Goal: Task Accomplishment & Management: Manage account settings

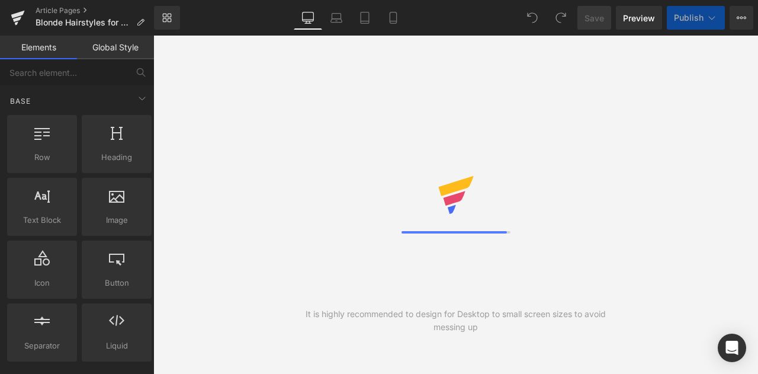
click at [173, 18] on link "Library" at bounding box center [167, 18] width 26 height 24
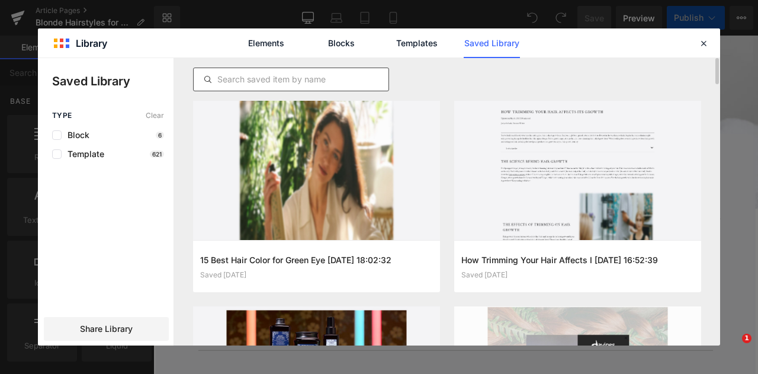
click at [306, 73] on input "text" at bounding box center [291, 79] width 195 height 14
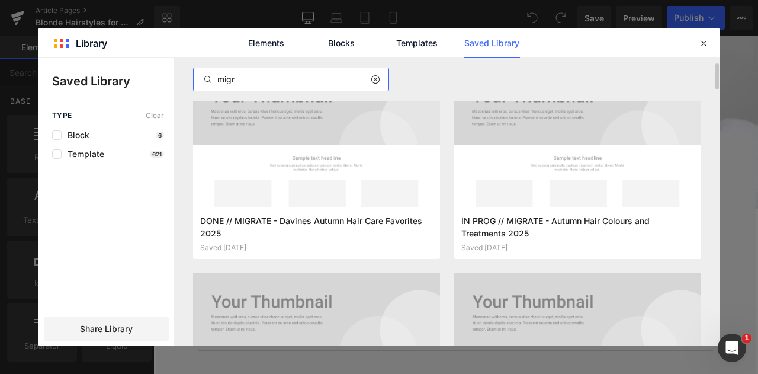
scroll to position [40, 0]
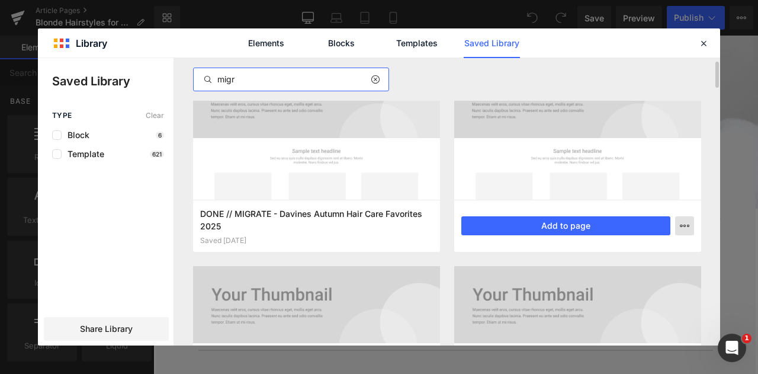
type input "migr"
click at [685, 226] on icon "button" at bounding box center [684, 225] width 9 height 9
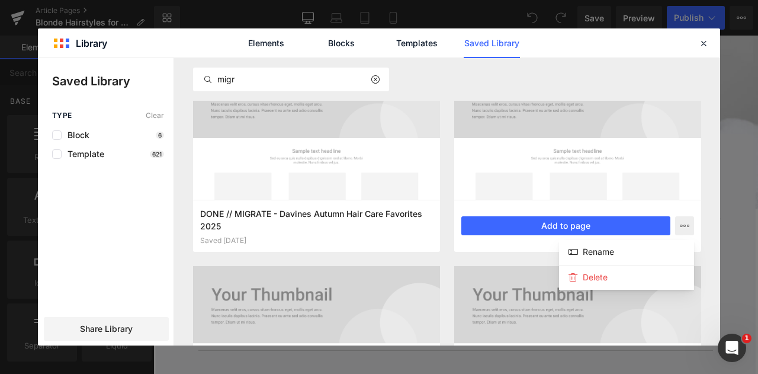
click at [446, 259] on div at bounding box center [379, 201] width 682 height 287
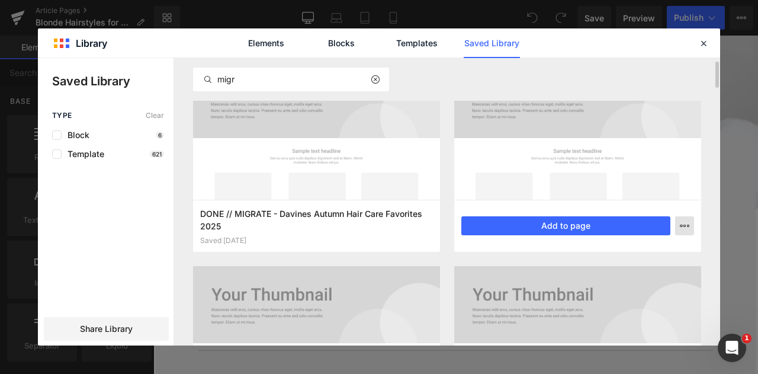
click at [689, 230] on button "button" at bounding box center [684, 225] width 19 height 19
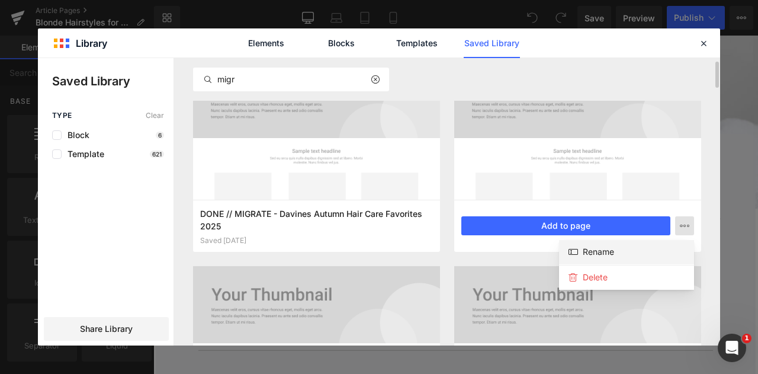
click at [641, 248] on div "Rename" at bounding box center [626, 252] width 135 height 25
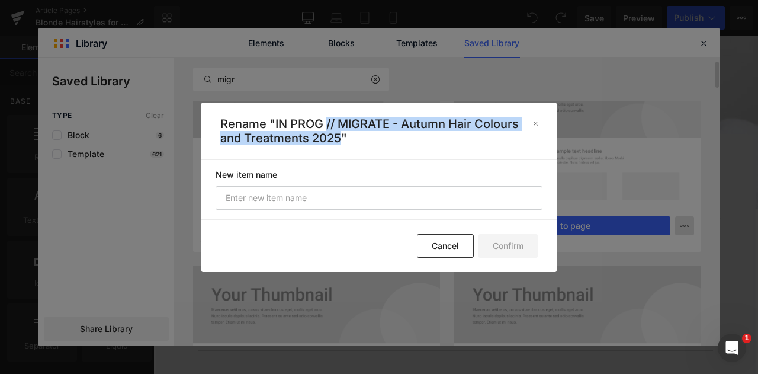
drag, startPoint x: 327, startPoint y: 122, endPoint x: 343, endPoint y: 136, distance: 21.0
click at [343, 136] on p "Rename "IN PROG // MIGRATE - Autumn Hair Colours and Treatments 2025"" at bounding box center [371, 131] width 303 height 28
copy p "// MIGRATE - Autumn Hair Colours and Treatments 2025"
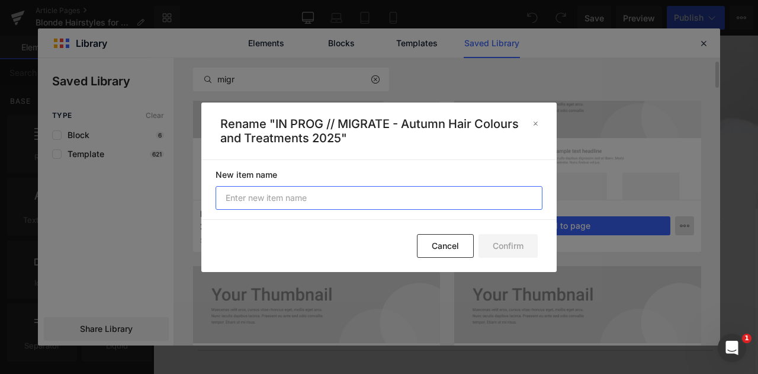
click at [301, 201] on input "text" at bounding box center [379, 198] width 327 height 24
paste input "// MIGRATE - Autumn Hair Colours and Treatments 2025"
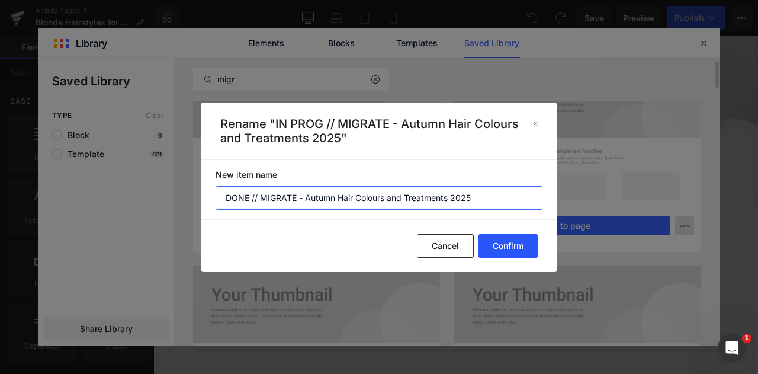
type input "DONE // MIGRATE - Autumn Hair Colours and Treatments 2025"
click at [522, 243] on button "Confirm" at bounding box center [507, 246] width 59 height 24
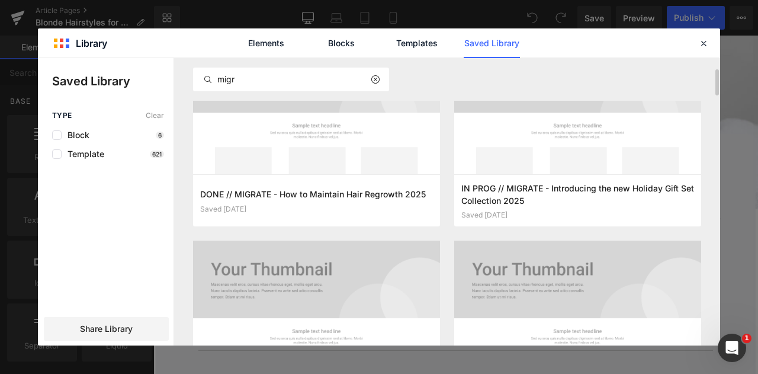
scroll to position [289, 0]
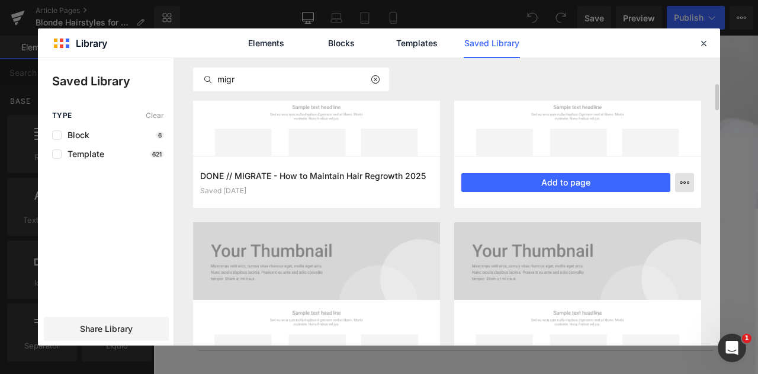
click at [692, 185] on button "button" at bounding box center [684, 182] width 19 height 19
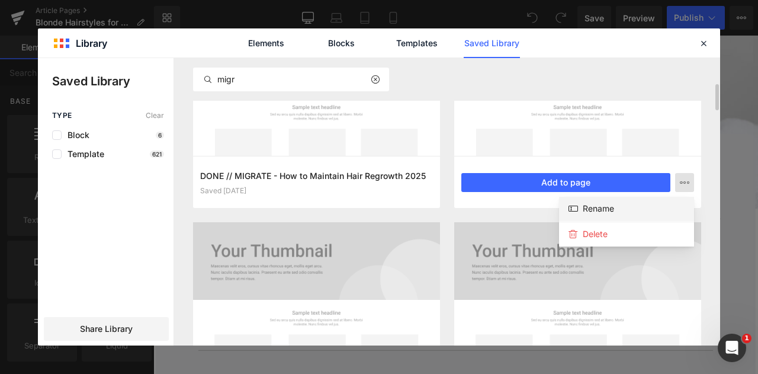
click at [650, 207] on div "Rename" at bounding box center [626, 209] width 135 height 25
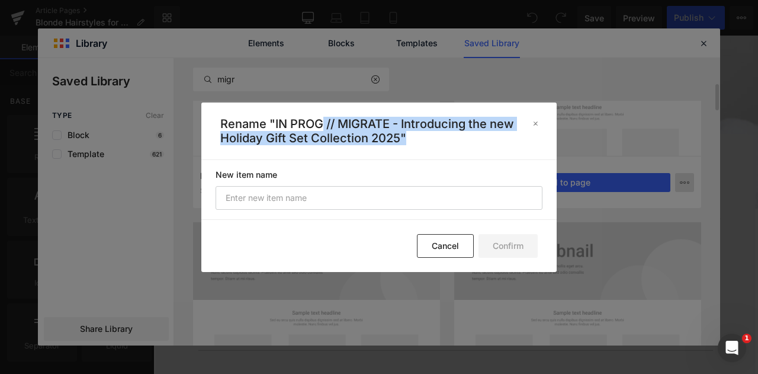
drag, startPoint x: 325, startPoint y: 125, endPoint x: 415, endPoint y: 150, distance: 93.4
click at [415, 150] on header "Rename "IN PROG // MIGRATE - Introducing the new Holiday Gift Set Collection 20…" at bounding box center [378, 130] width 355 height 57
copy p "// MIGRATE - Introducing the new Holiday Gift Set Collection 2025""
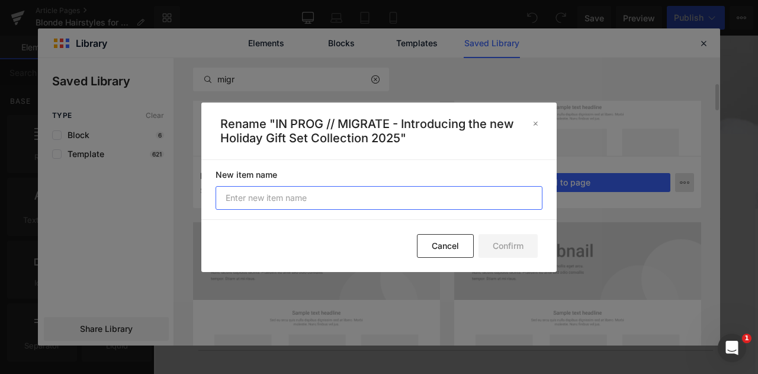
click at [314, 194] on input "text" at bounding box center [379, 198] width 327 height 24
paste input "// MIGRATE - Introducing the new Holiday Gift Set Collection 2025""
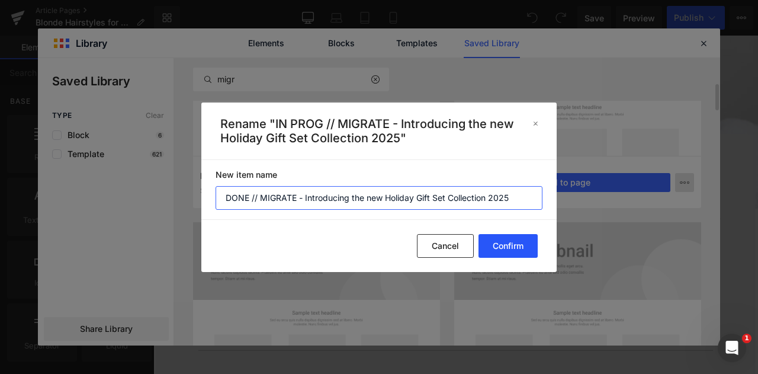
type input "DONE // MIGRATE - Introducing the new Holiday Gift Set Collection 2025"
click at [513, 244] on button "Confirm" at bounding box center [507, 246] width 59 height 24
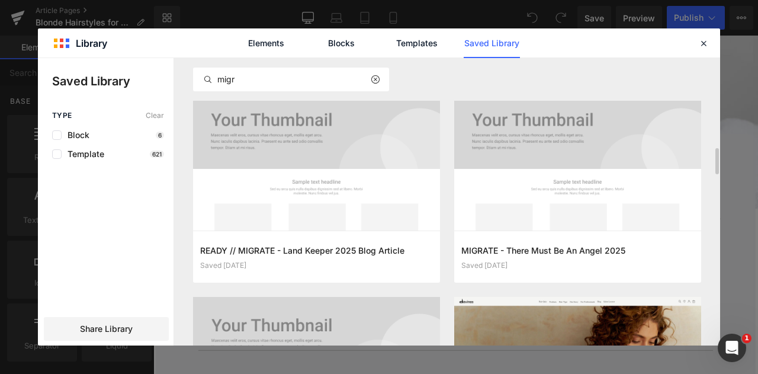
scroll to position [843, 0]
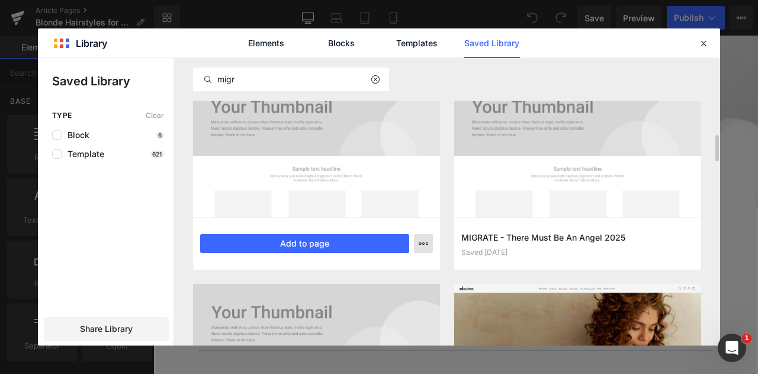
click at [426, 239] on icon "button" at bounding box center [423, 243] width 9 height 9
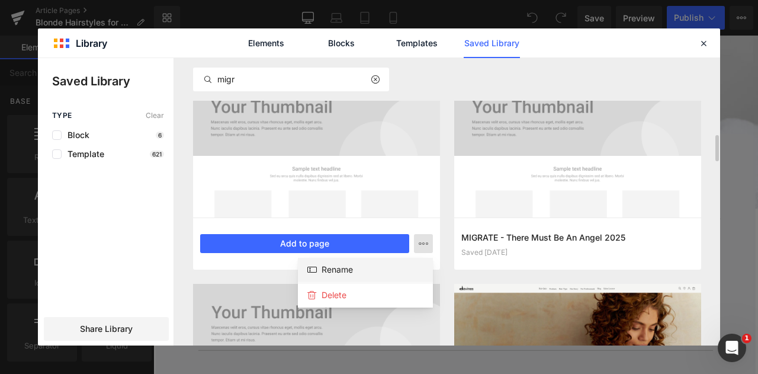
click at [391, 266] on div "Rename" at bounding box center [365, 270] width 135 height 25
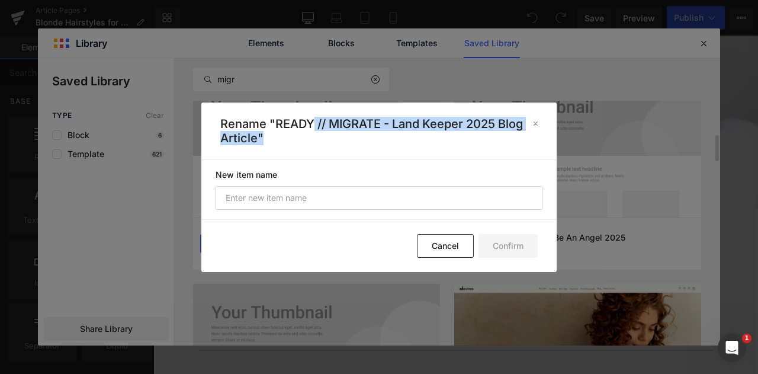
drag, startPoint x: 314, startPoint y: 121, endPoint x: 321, endPoint y: 140, distance: 20.2
click at [321, 140] on p "Rename "READY // MIGRATE - Land Keeper 2025 Blog Article"" at bounding box center [371, 131] width 303 height 28
copy p "// MIGRATE - Land Keeper 2025 Blog Article""
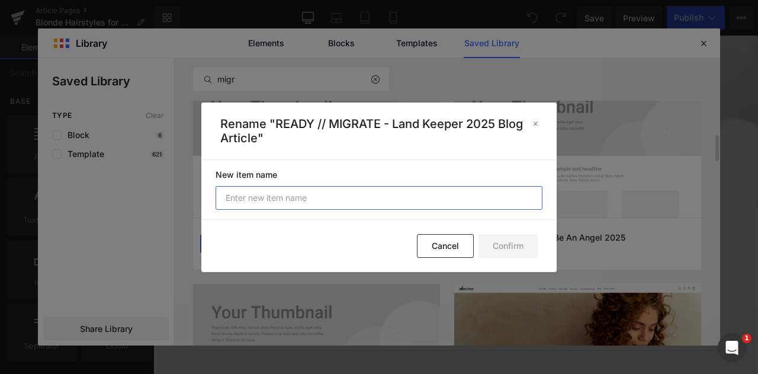
click at [306, 200] on input "text" at bounding box center [379, 198] width 327 height 24
paste input "// MIGRATE - Land Keeper 2025 Blog Article""
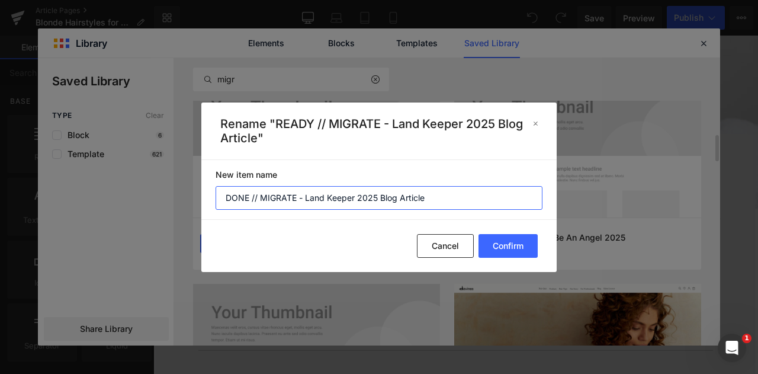
type input "DONE // MIGRATE - Land Keeper 2025 Blog Article"
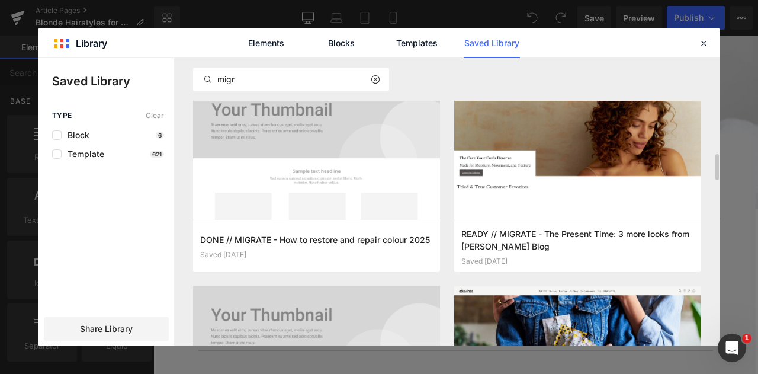
scroll to position [1075, 0]
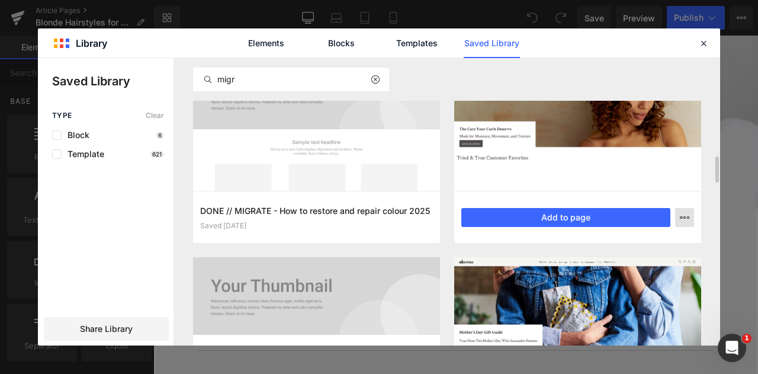
click at [686, 215] on icon "button" at bounding box center [684, 217] width 9 height 9
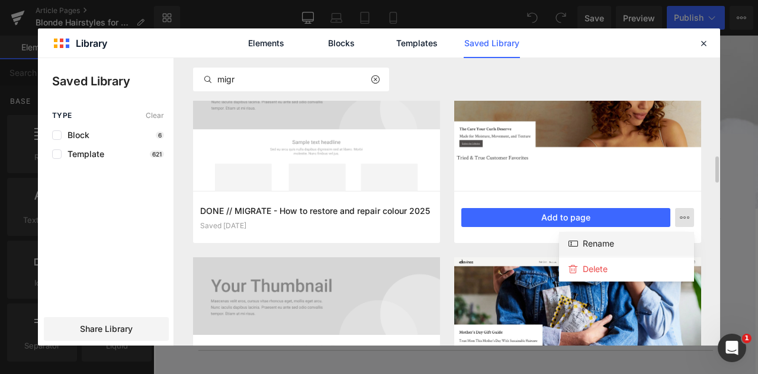
click at [615, 239] on div "Rename" at bounding box center [626, 244] width 135 height 25
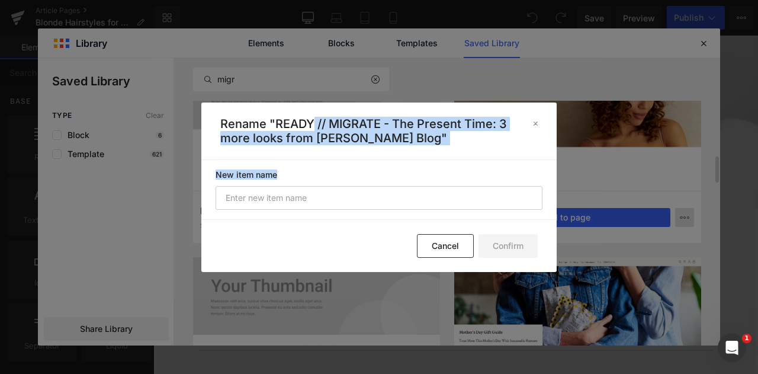
drag, startPoint x: 313, startPoint y: 120, endPoint x: 426, endPoint y: 163, distance: 121.4
click at [426, 163] on div "Rename "READY // MIGRATE - The Present Time: 3 more looks from [PERSON_NAME] Bl…" at bounding box center [378, 186] width 355 height 169
copy div "// MIGRATE - The Present Time: 3 more looks from [PERSON_NAME] Blog" New item n…"
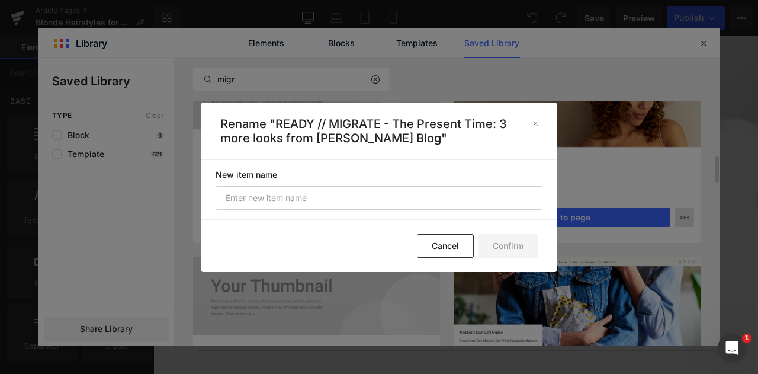
click at [345, 213] on section "New item name" at bounding box center [378, 189] width 355 height 59
click at [321, 203] on input "text" at bounding box center [379, 198] width 327 height 24
paste input "// MIGRATE - The Present Time: 3 more looks from [PERSON_NAME] Blog" New item n…"
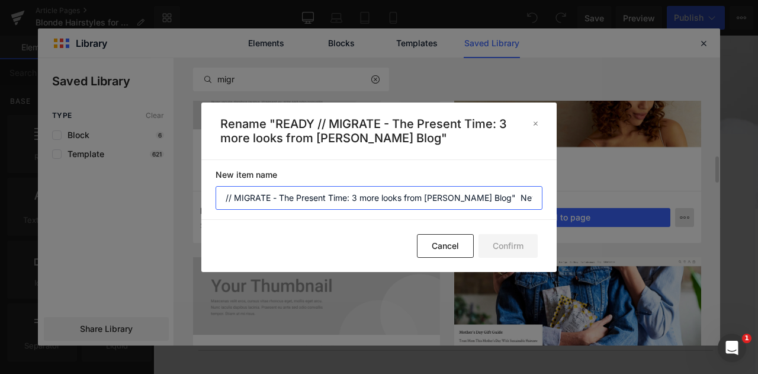
scroll to position [0, 34]
click at [462, 197] on input "// MIGRATE - The Present Time: 3 more looks from [PERSON_NAME] Blog" New item n…" at bounding box center [379, 198] width 327 height 24
type input "DONE // MIGRATE - The Present Time: 3 more looks from [PERSON_NAME] Blog"
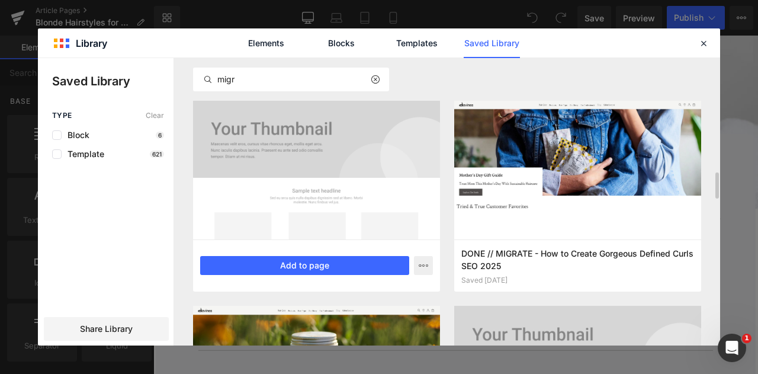
scroll to position [1233, 0]
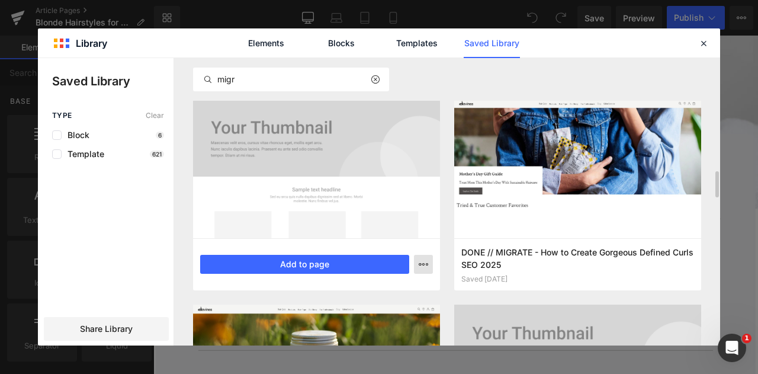
click at [423, 263] on icon "button" at bounding box center [423, 263] width 9 height 9
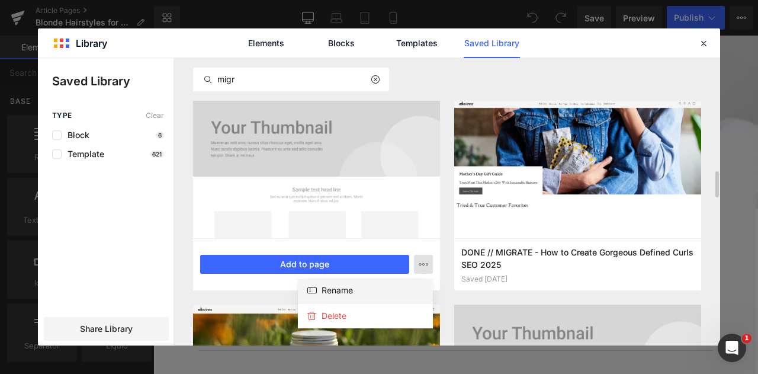
click at [396, 288] on div "Rename" at bounding box center [365, 290] width 135 height 25
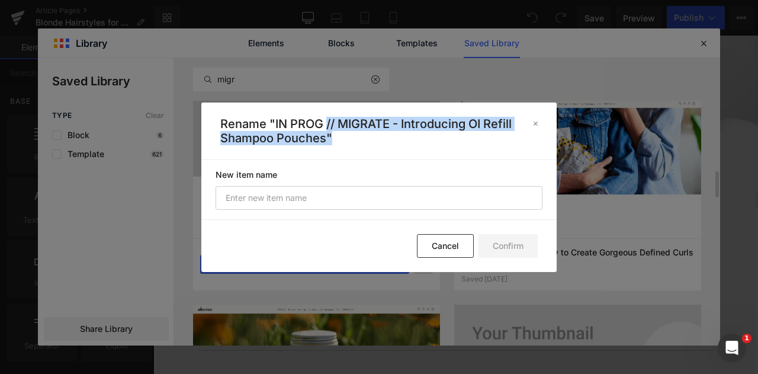
drag, startPoint x: 327, startPoint y: 120, endPoint x: 335, endPoint y: 143, distance: 23.6
click at [335, 143] on p "Rename "IN PROG // MIGRATE - Introducing OI Refill Shampoo Pouches"" at bounding box center [371, 131] width 303 height 28
copy p "// MIGRATE - Introducing OI Refill Shampoo Pouches""
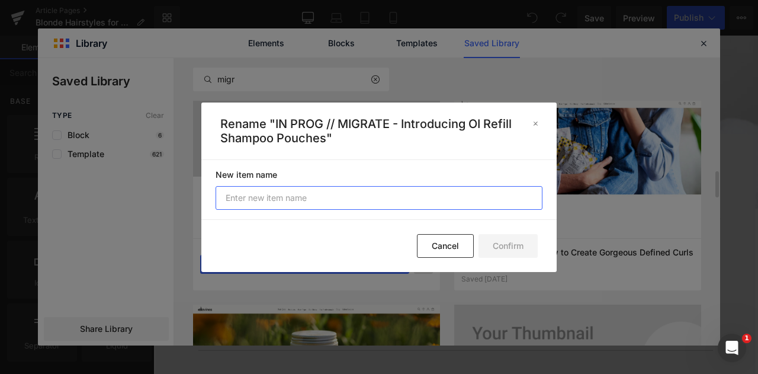
click at [293, 208] on input "text" at bounding box center [379, 198] width 327 height 24
paste input "// MIGRATE - Introducing OI Refill Shampoo Pouches""
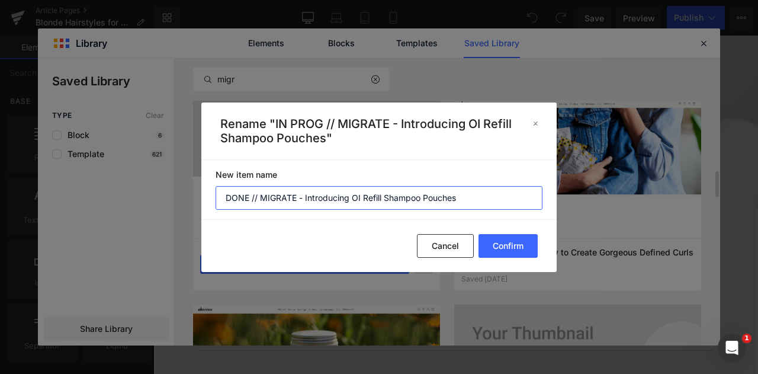
type input "DONE // MIGRATE - Introducing OI Refill Shampoo Pouches"
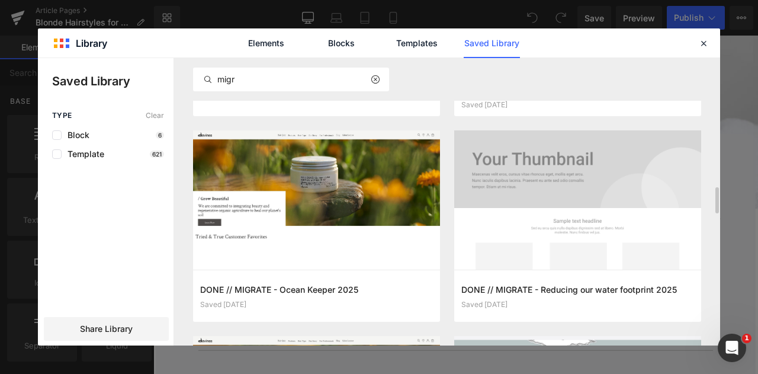
scroll to position [1407, 0]
click at [425, 54] on link "Templates" at bounding box center [416, 43] width 56 height 30
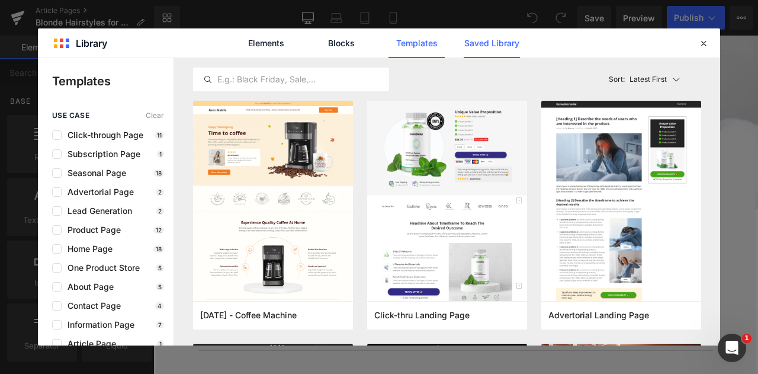
click at [483, 40] on link "Saved Library" at bounding box center [492, 43] width 56 height 30
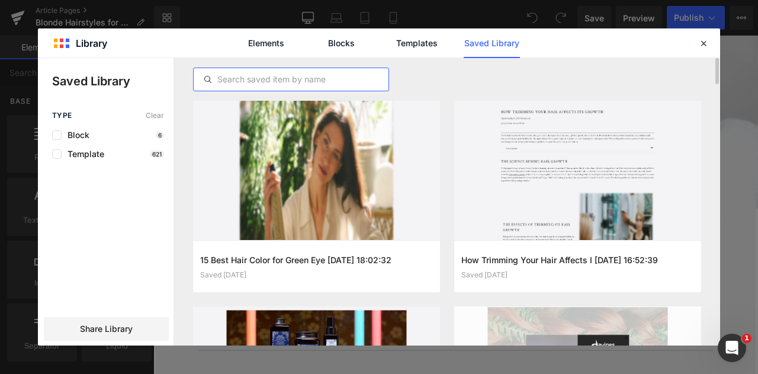
click at [324, 75] on input "text" at bounding box center [291, 79] width 195 height 14
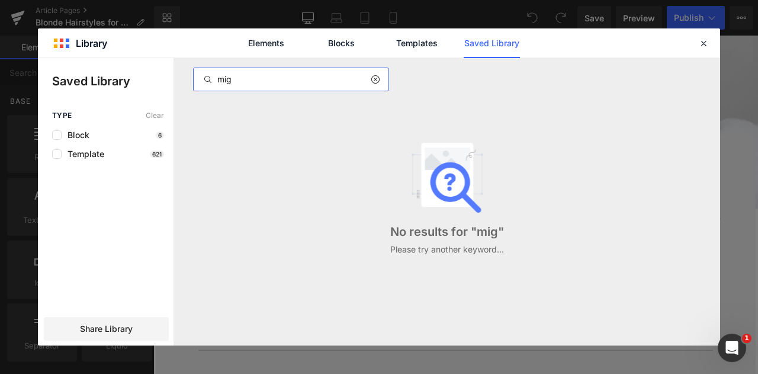
type input "migr"
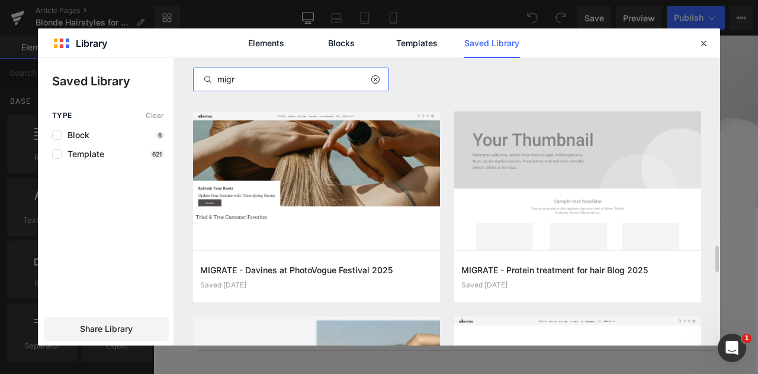
scroll to position [2042, 0]
